Goal: Information Seeking & Learning: Learn about a topic

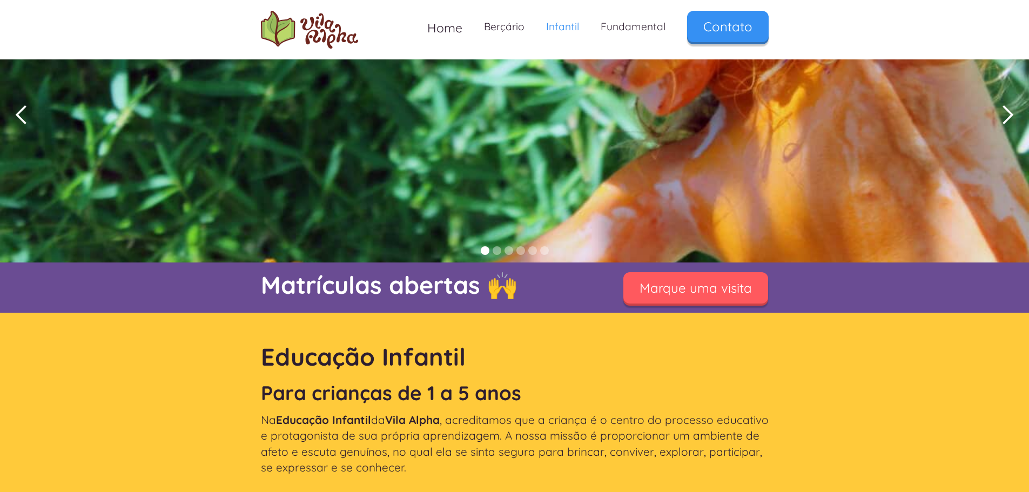
scroll to position [83, 0]
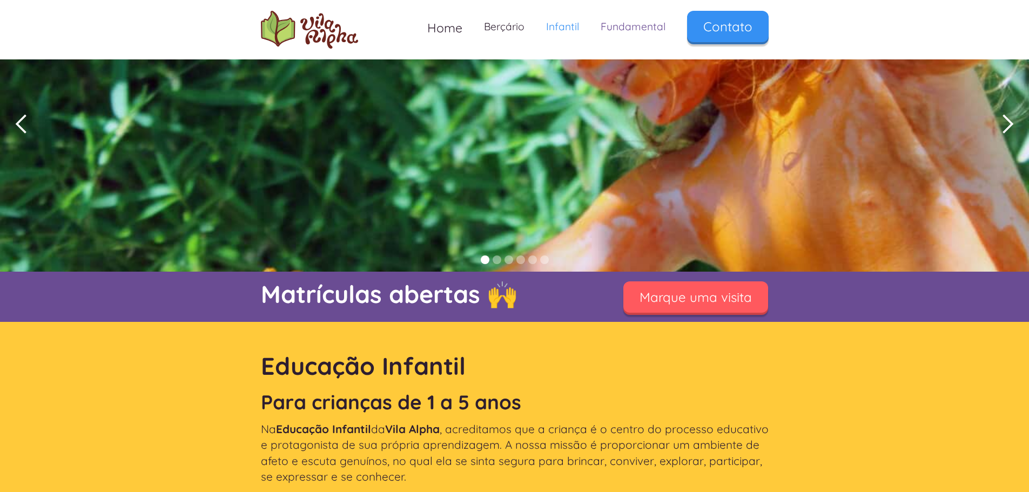
click at [641, 29] on link "Fundamental" at bounding box center [633, 27] width 86 height 32
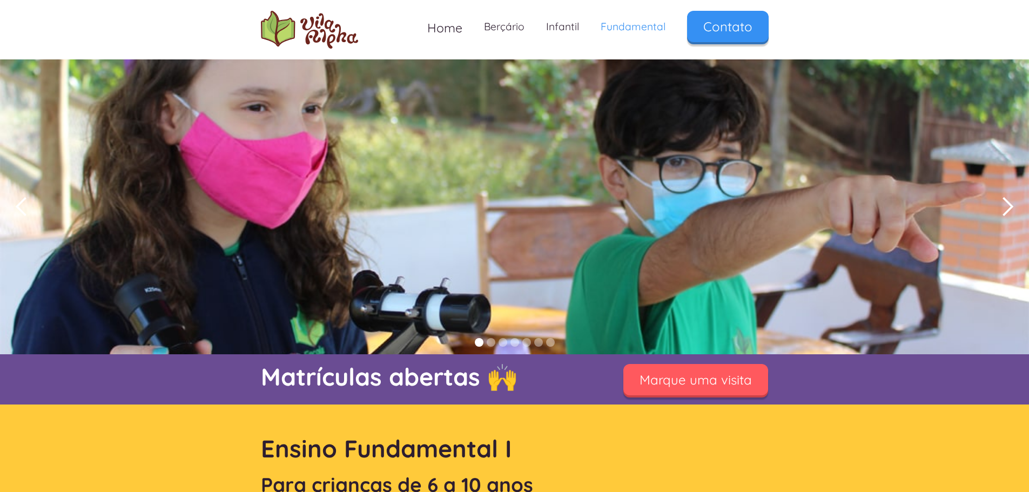
click at [1005, 206] on div "next slide" at bounding box center [1008, 207] width 22 height 22
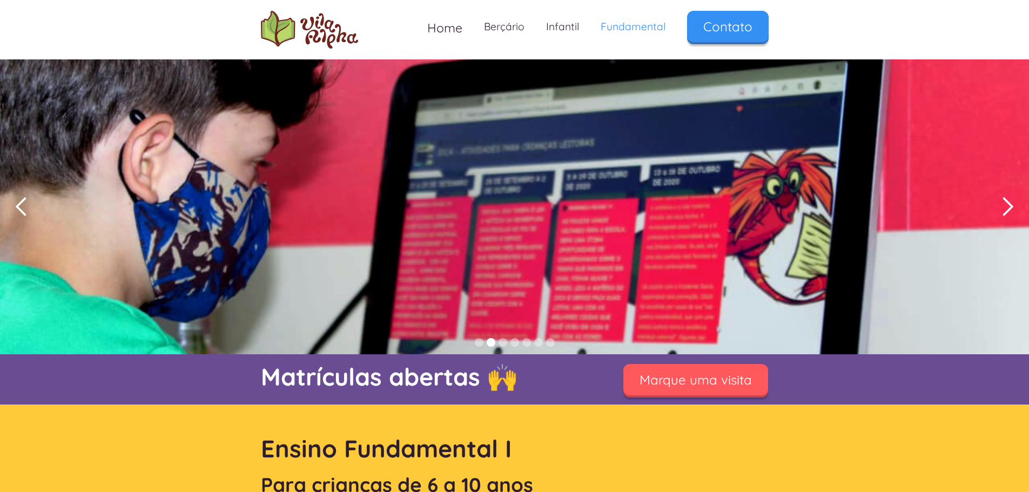
click at [1005, 206] on div "next slide" at bounding box center [1008, 207] width 22 height 22
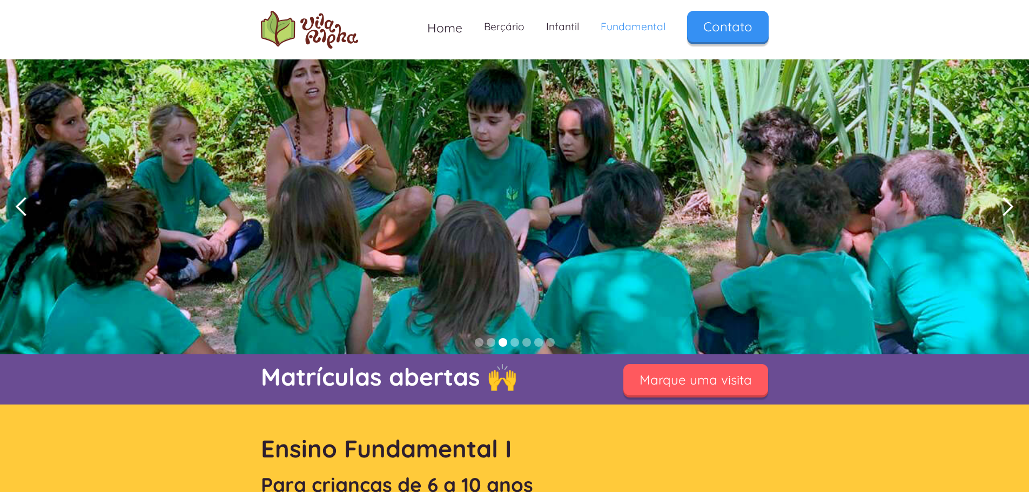
click at [1005, 206] on div "next slide" at bounding box center [1008, 207] width 22 height 22
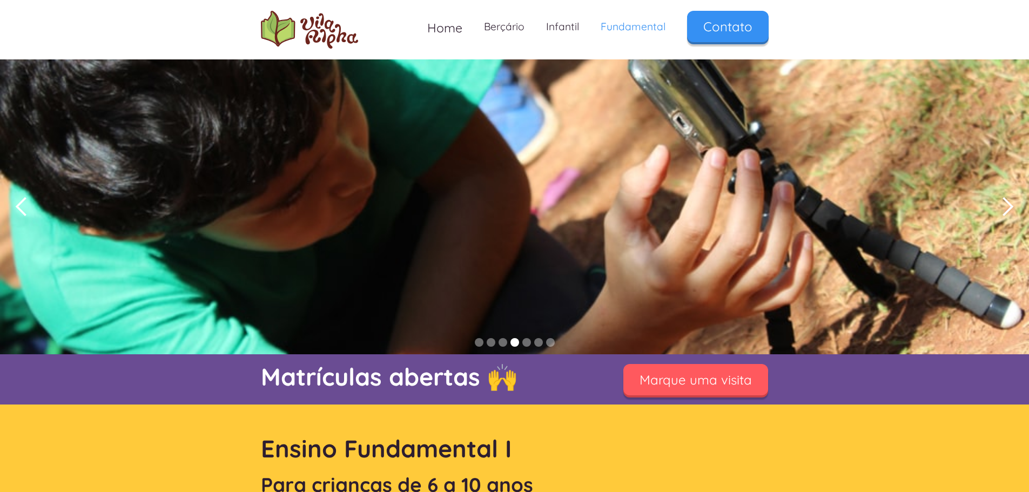
click at [1005, 206] on div "next slide" at bounding box center [1008, 207] width 22 height 22
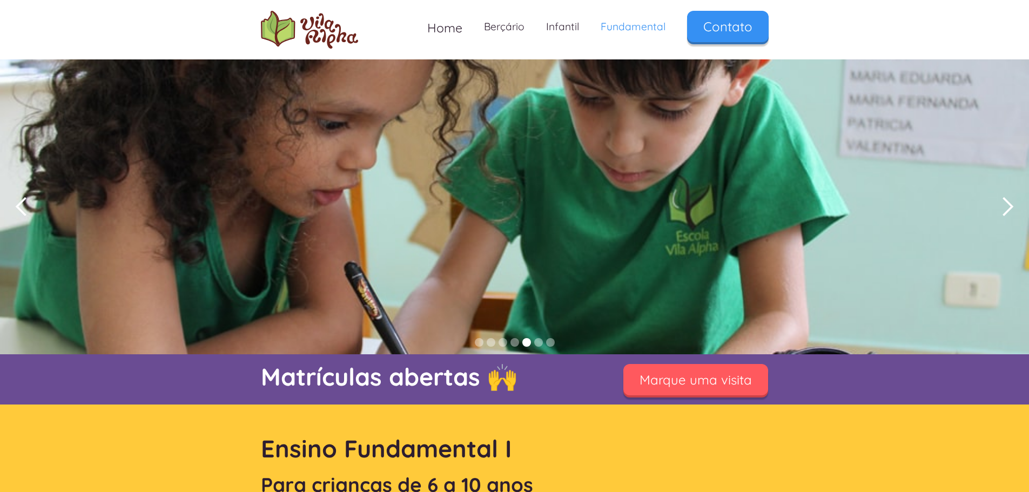
click at [1005, 206] on div "next slide" at bounding box center [1008, 207] width 22 height 22
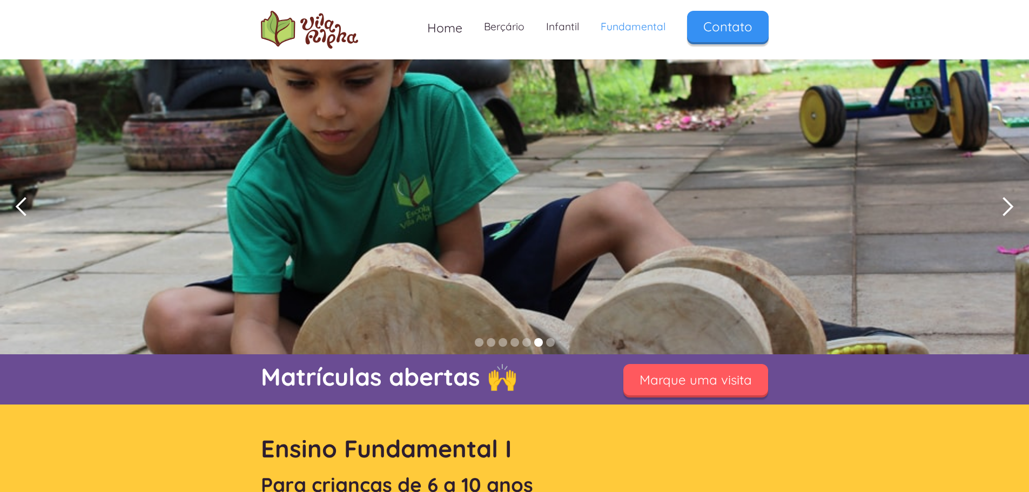
click at [1005, 206] on div "next slide" at bounding box center [1008, 207] width 22 height 22
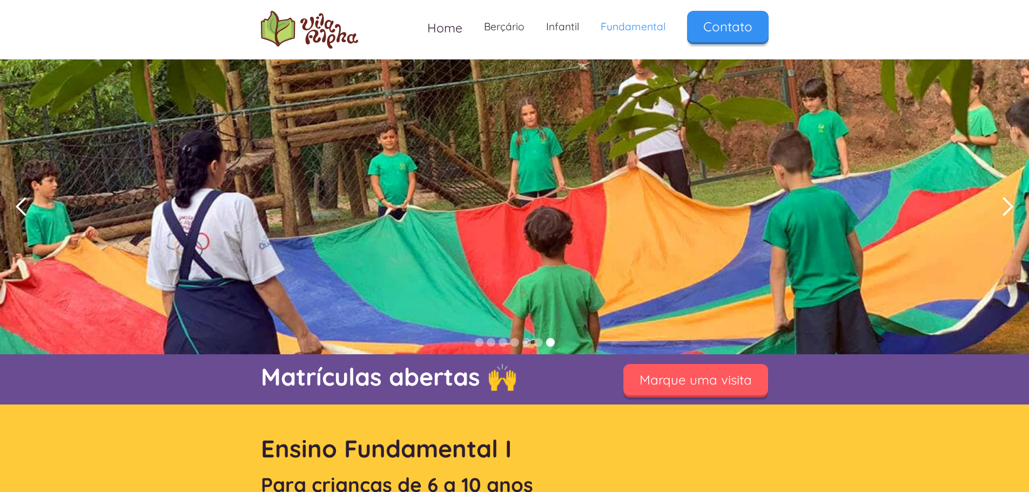
click at [1005, 206] on div "next slide" at bounding box center [1008, 207] width 22 height 22
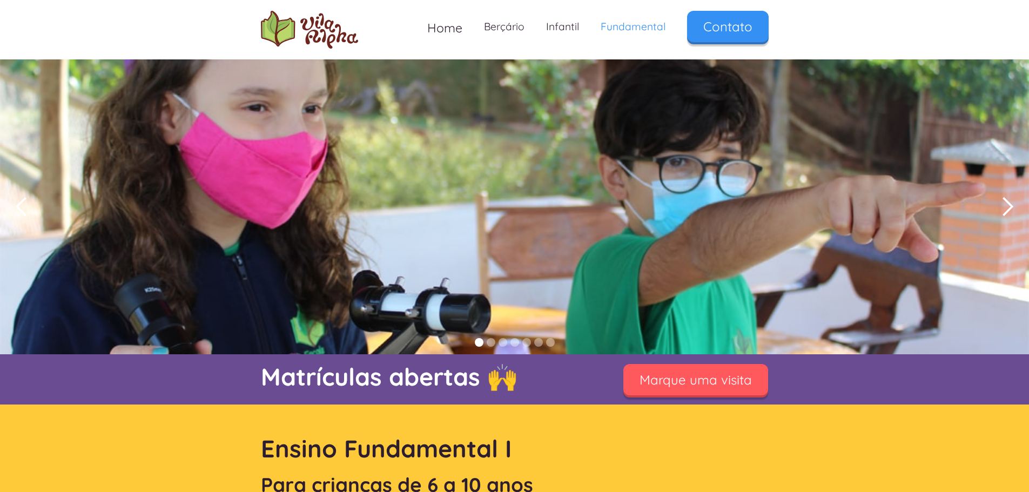
click at [1005, 206] on div "next slide" at bounding box center [1008, 207] width 22 height 22
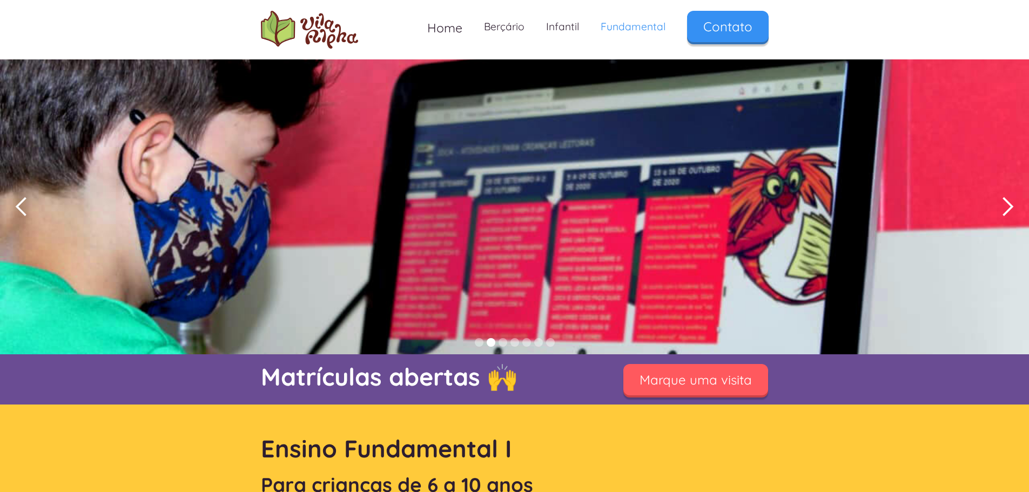
click at [1005, 206] on div "next slide" at bounding box center [1008, 207] width 22 height 22
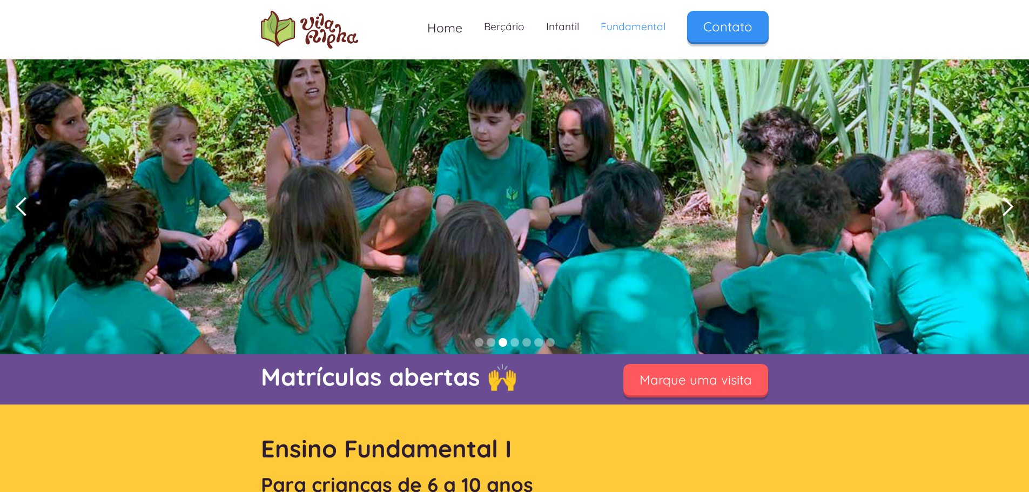
click at [1005, 206] on div "next slide" at bounding box center [1008, 207] width 22 height 22
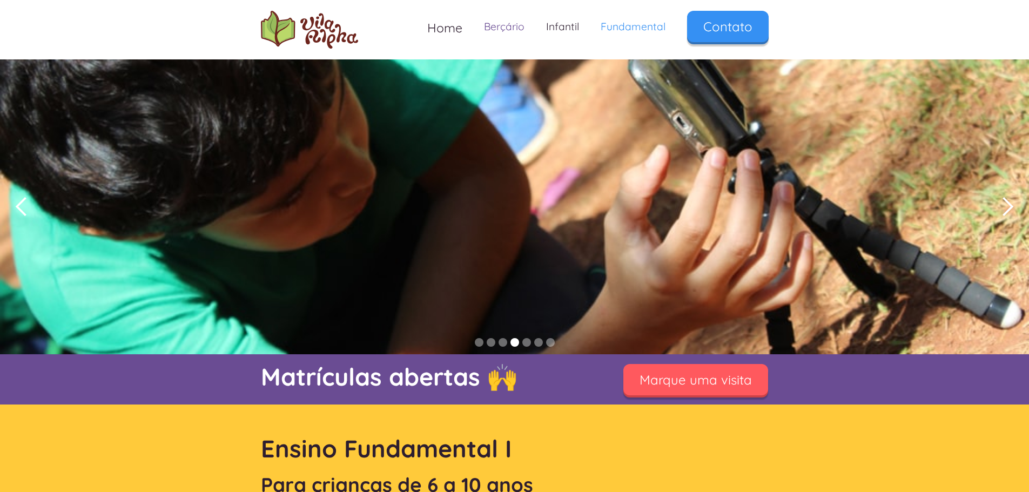
click at [515, 32] on link "Berçário" at bounding box center [504, 27] width 62 height 32
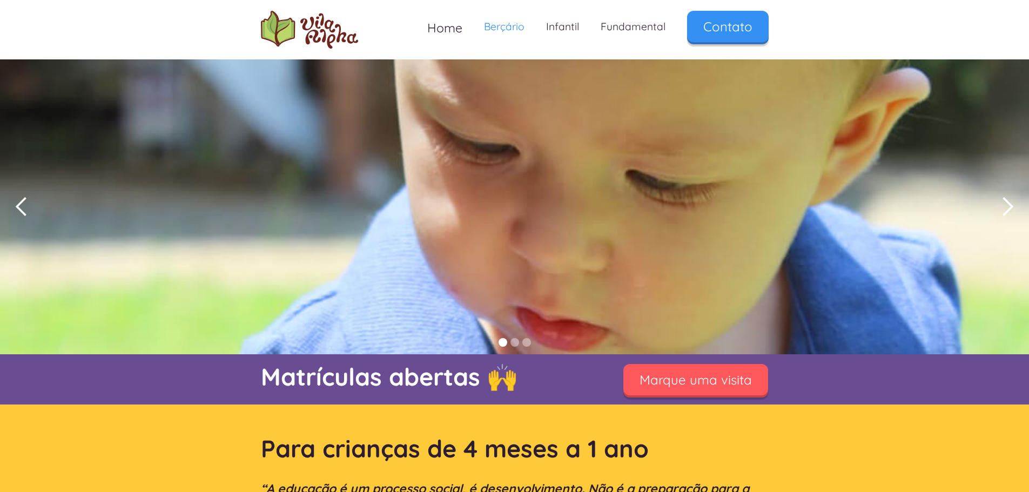
click at [1008, 209] on div "next slide" at bounding box center [1008, 207] width 22 height 22
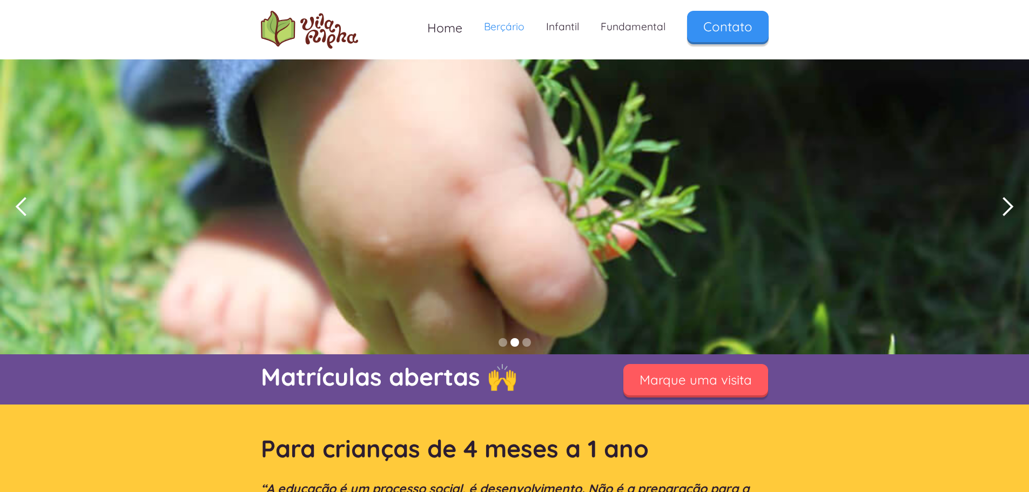
click at [1008, 209] on div "next slide" at bounding box center [1008, 207] width 22 height 22
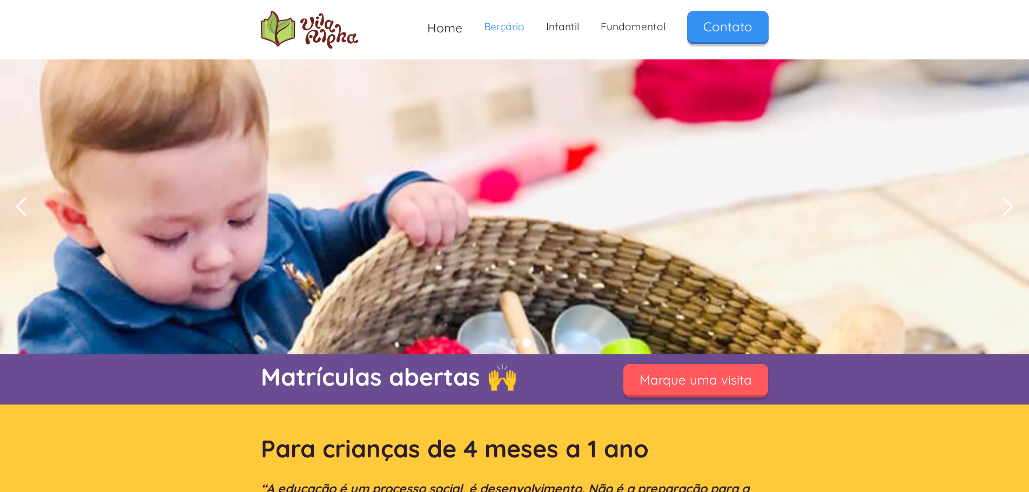
click at [1008, 209] on div "next slide" at bounding box center [1008, 207] width 22 height 22
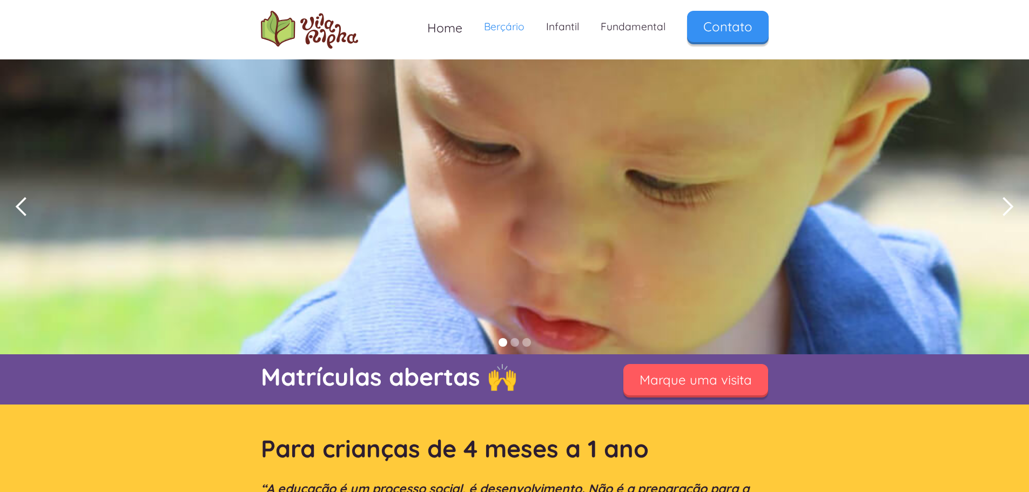
click at [1008, 209] on div "next slide" at bounding box center [1008, 207] width 22 height 22
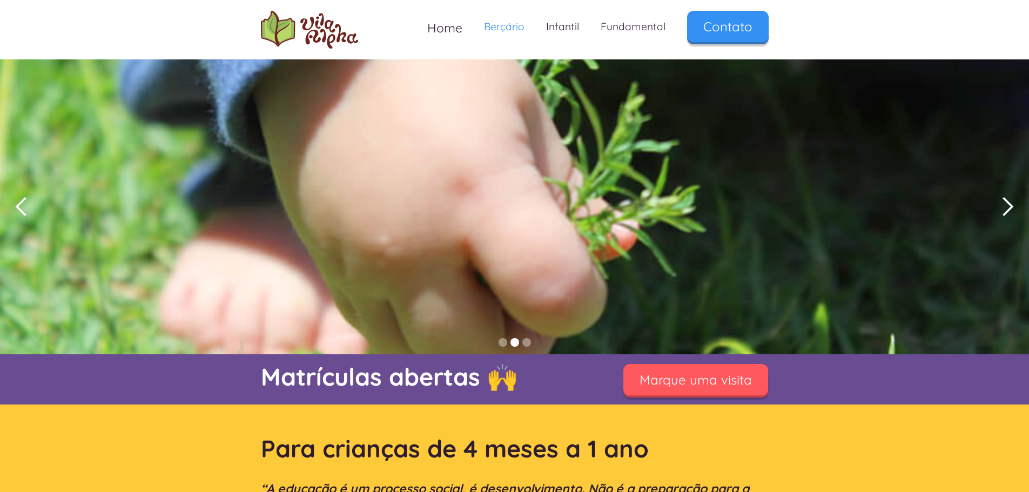
click at [1008, 209] on div "next slide" at bounding box center [1008, 207] width 22 height 22
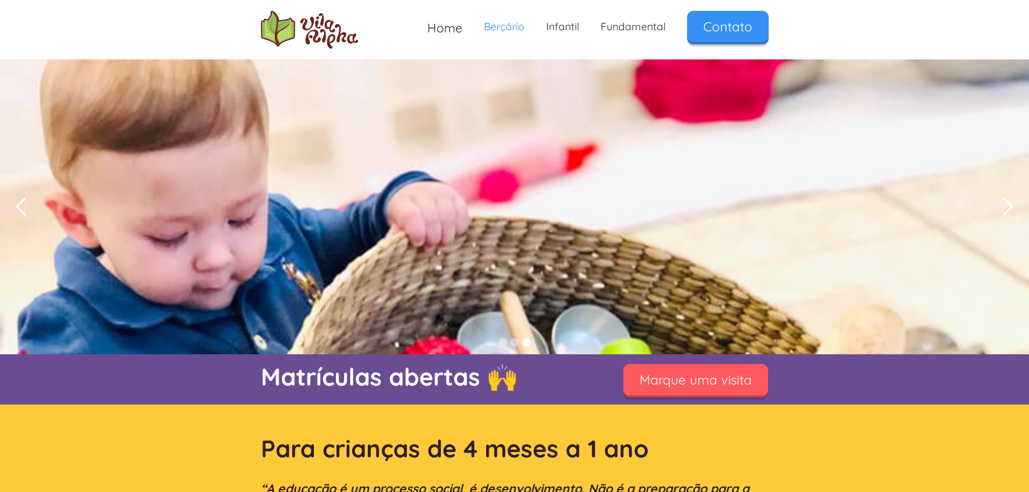
click at [1008, 209] on div "next slide" at bounding box center [1008, 207] width 22 height 22
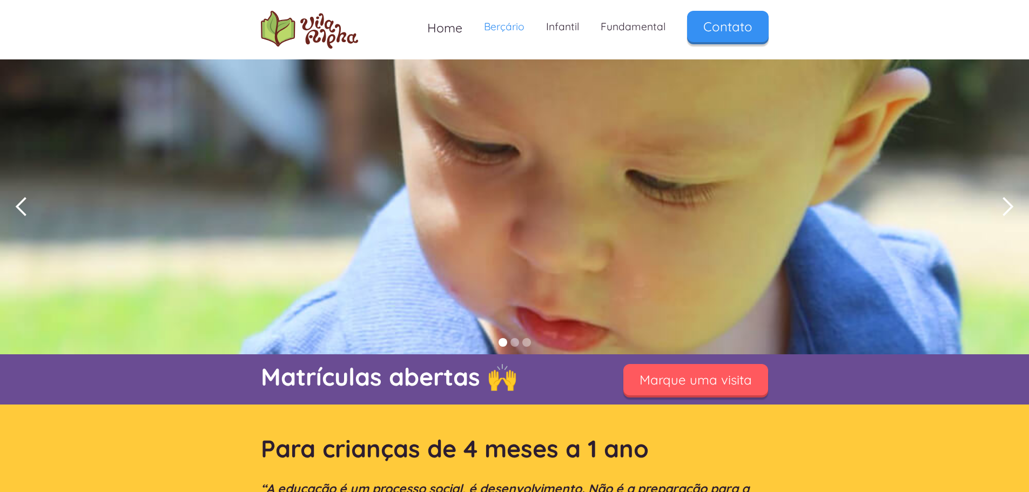
click at [1008, 209] on div "next slide" at bounding box center [1008, 207] width 22 height 22
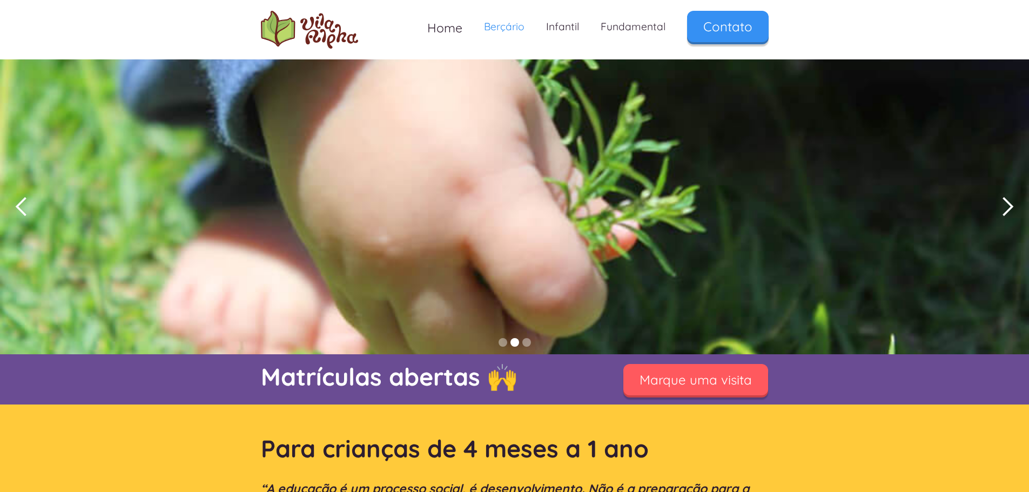
click at [1008, 209] on div "next slide" at bounding box center [1008, 207] width 22 height 22
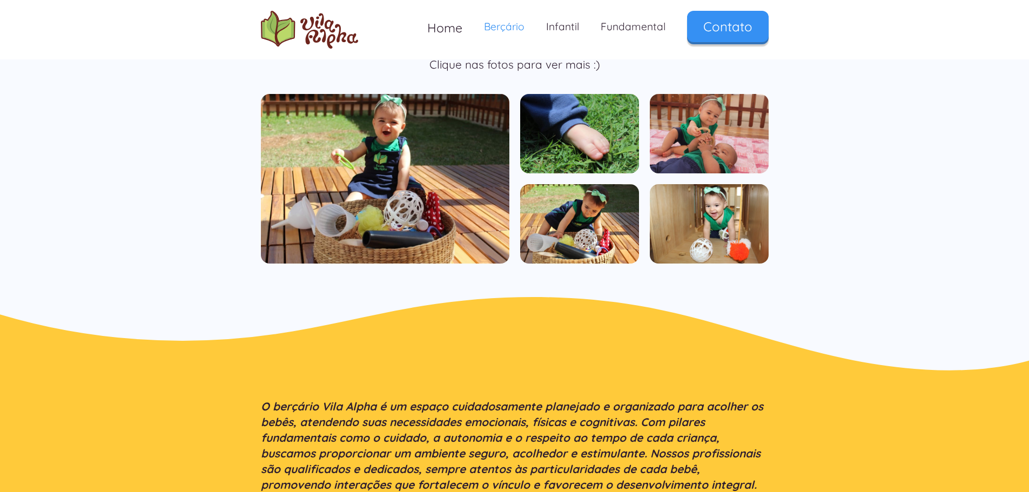
scroll to position [756, 0]
